Goal: Task Accomplishment & Management: Manage account settings

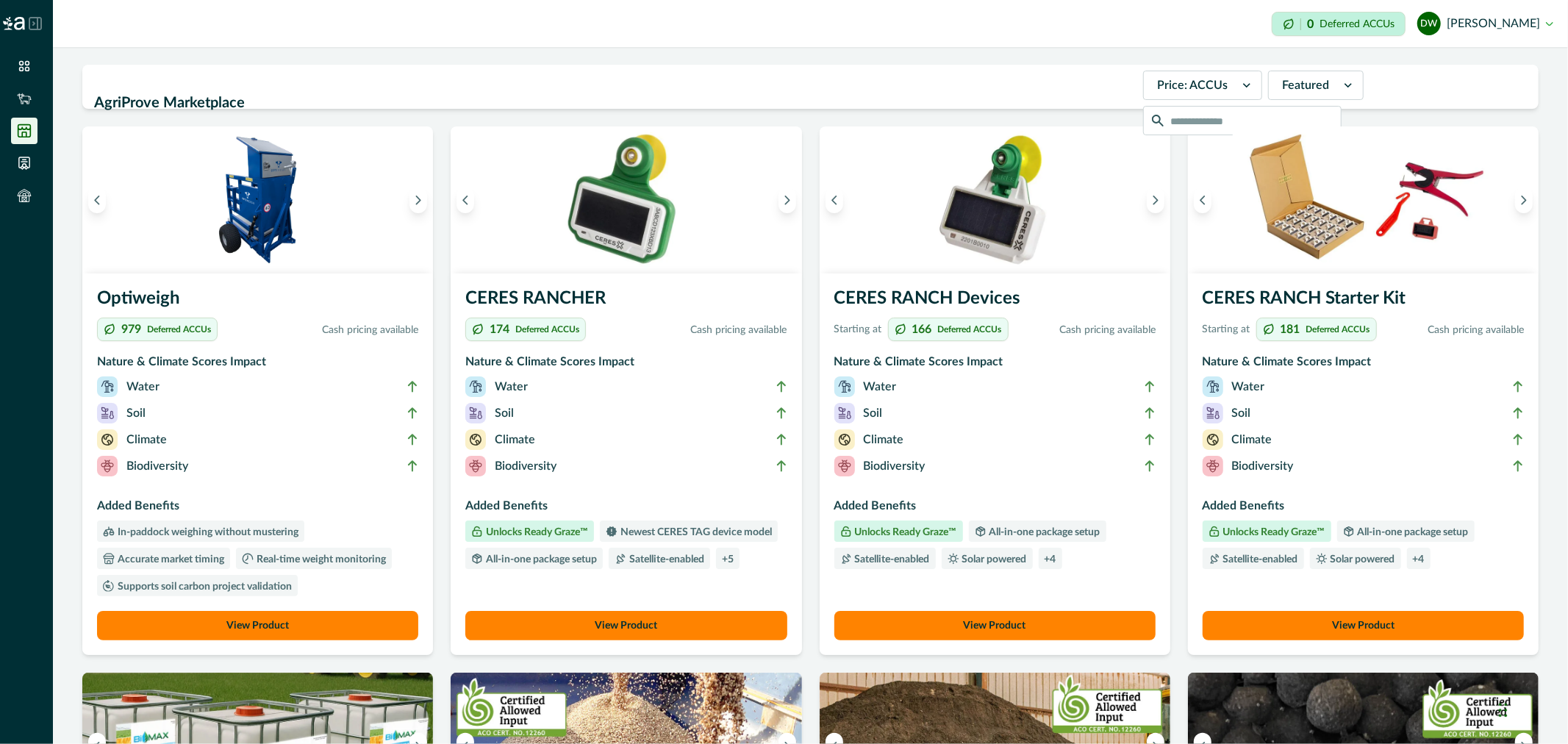
click at [1517, 15] on button "dw daniel wortmann" at bounding box center [1485, 23] width 136 height 35
click at [1428, 66] on button "Sign out" at bounding box center [1471, 65] width 163 height 24
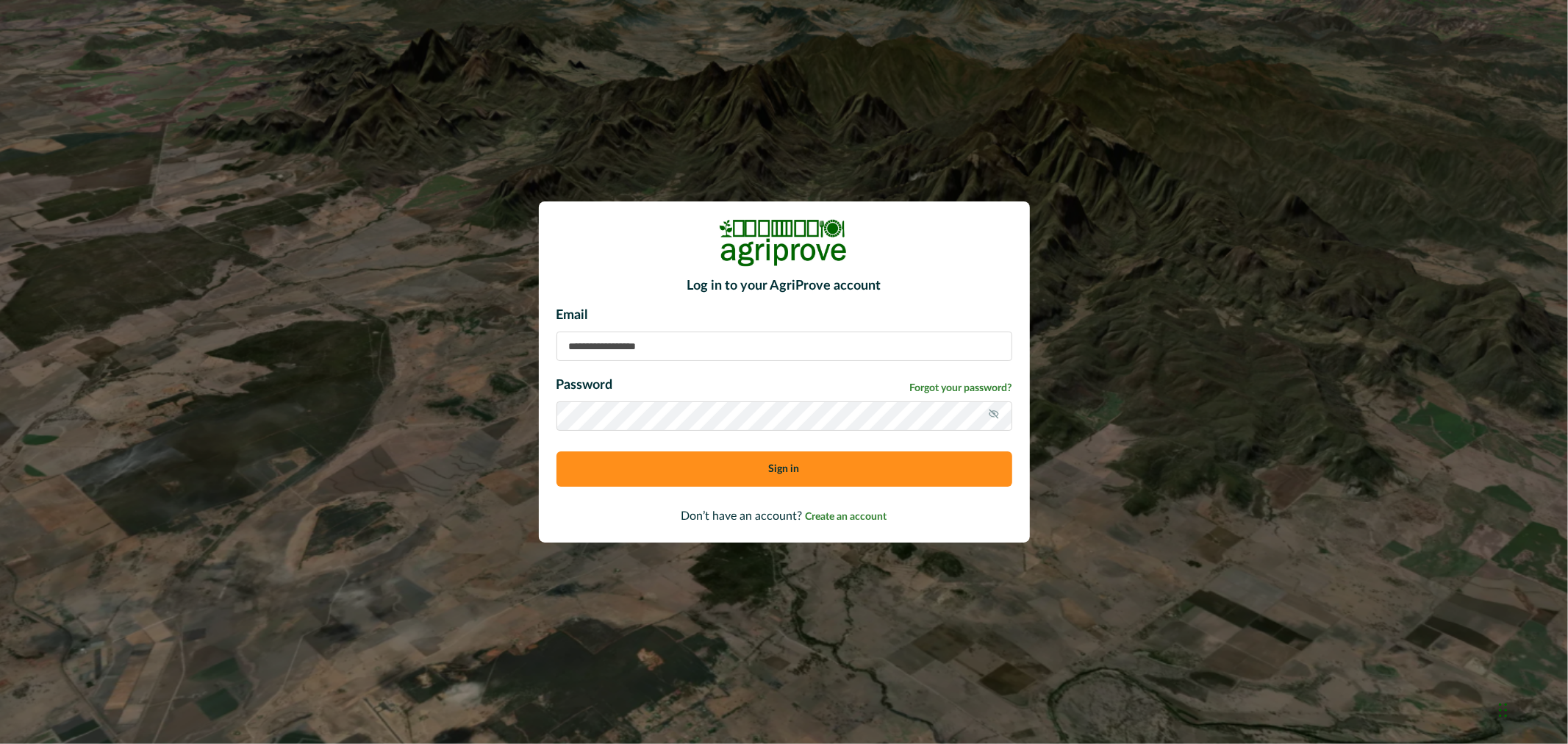
type input "**********"
